Goal: Navigation & Orientation: Understand site structure

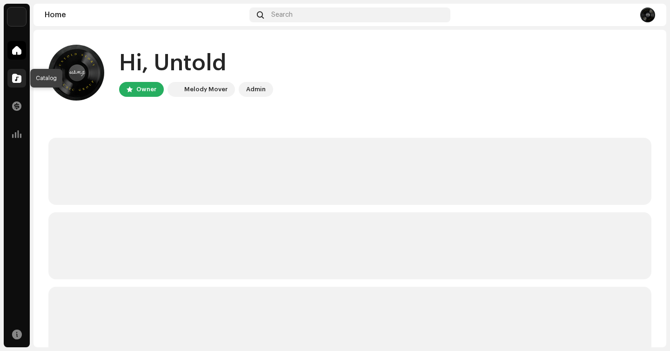
click at [15, 80] on span at bounding box center [16, 77] width 9 height 7
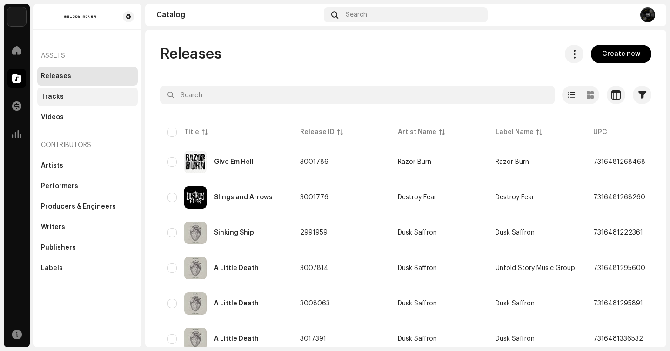
click at [56, 98] on div "Tracks" at bounding box center [52, 96] width 23 height 7
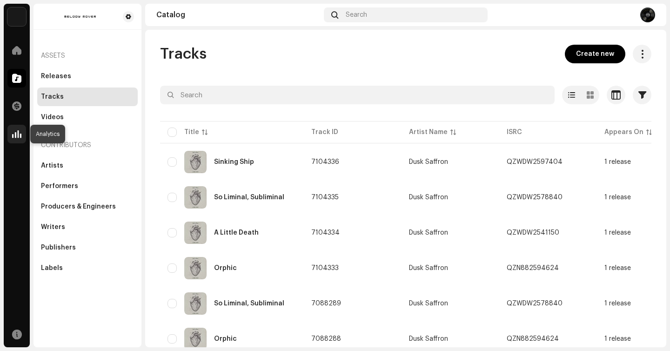
click at [17, 134] on span at bounding box center [16, 133] width 9 height 7
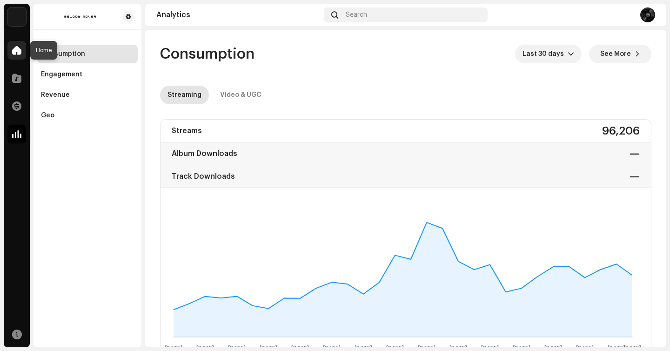
click at [19, 53] on span at bounding box center [16, 50] width 9 height 7
